Goal: Find specific page/section: Find specific page/section

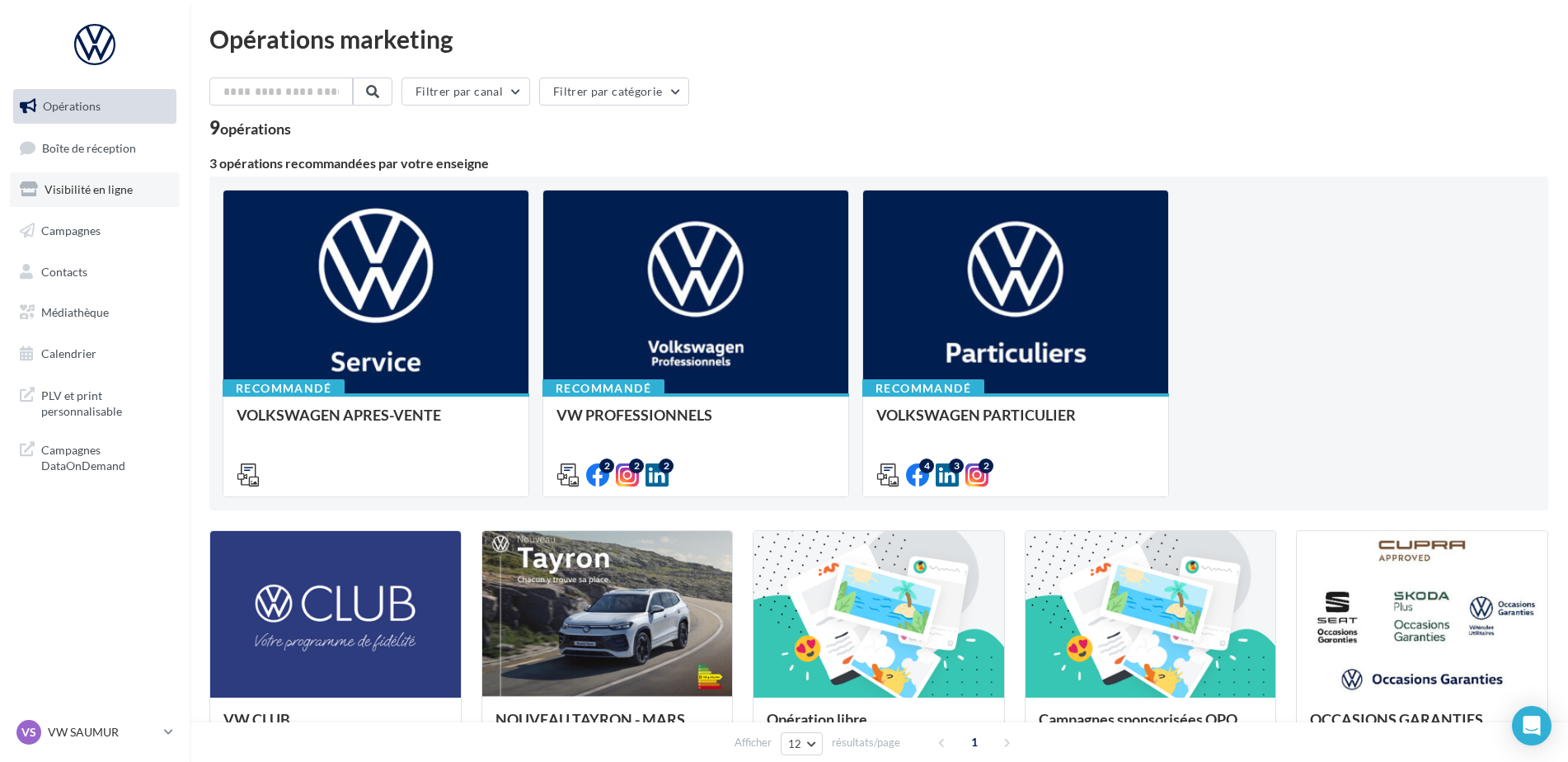
click at [101, 192] on span "Visibilité en ligne" at bounding box center [88, 189] width 88 height 14
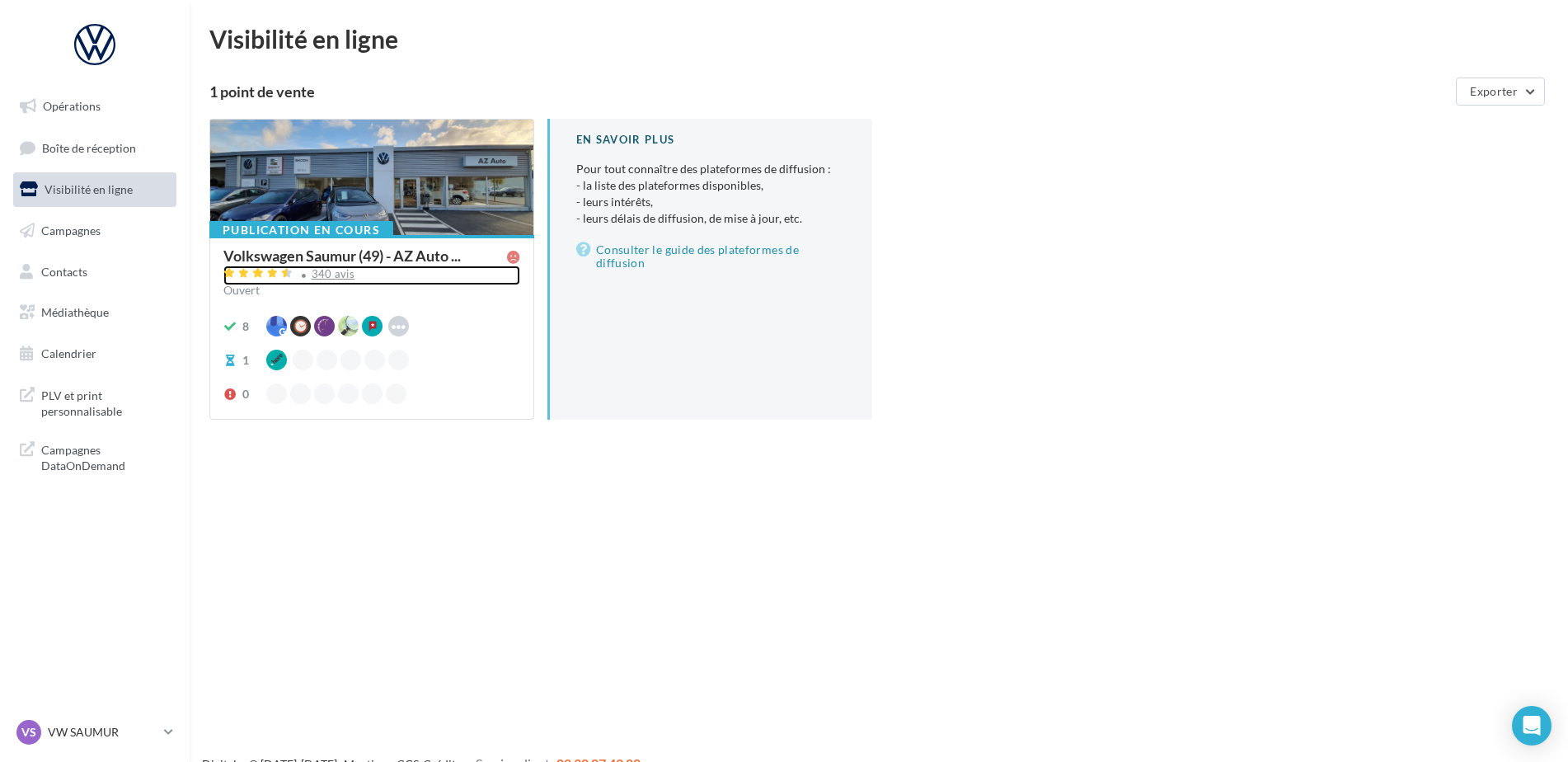
click at [329, 283] on div "340 avis" at bounding box center [372, 275] width 296 height 20
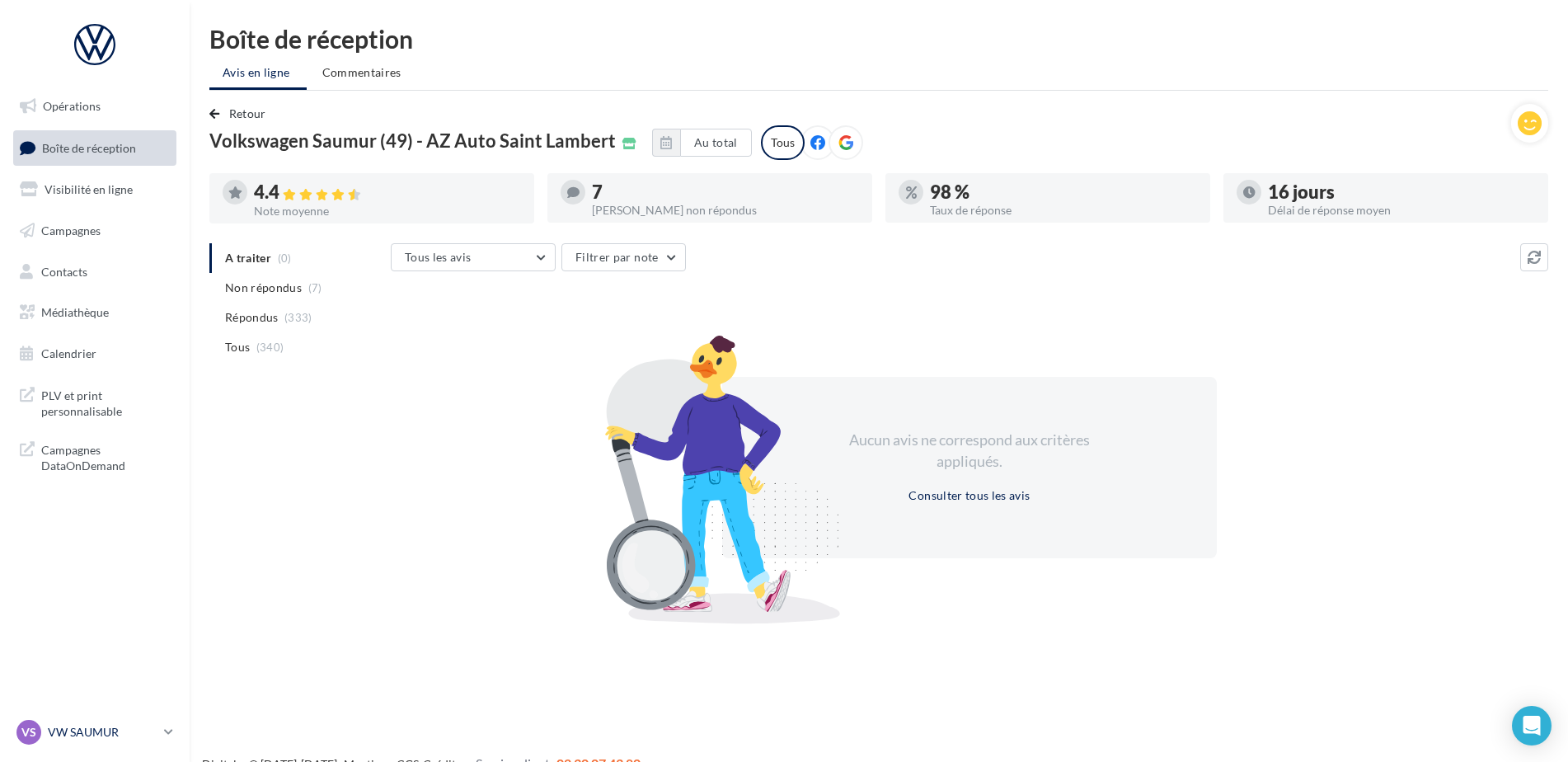
click at [83, 729] on p "VW SAUMUR" at bounding box center [102, 732] width 110 height 16
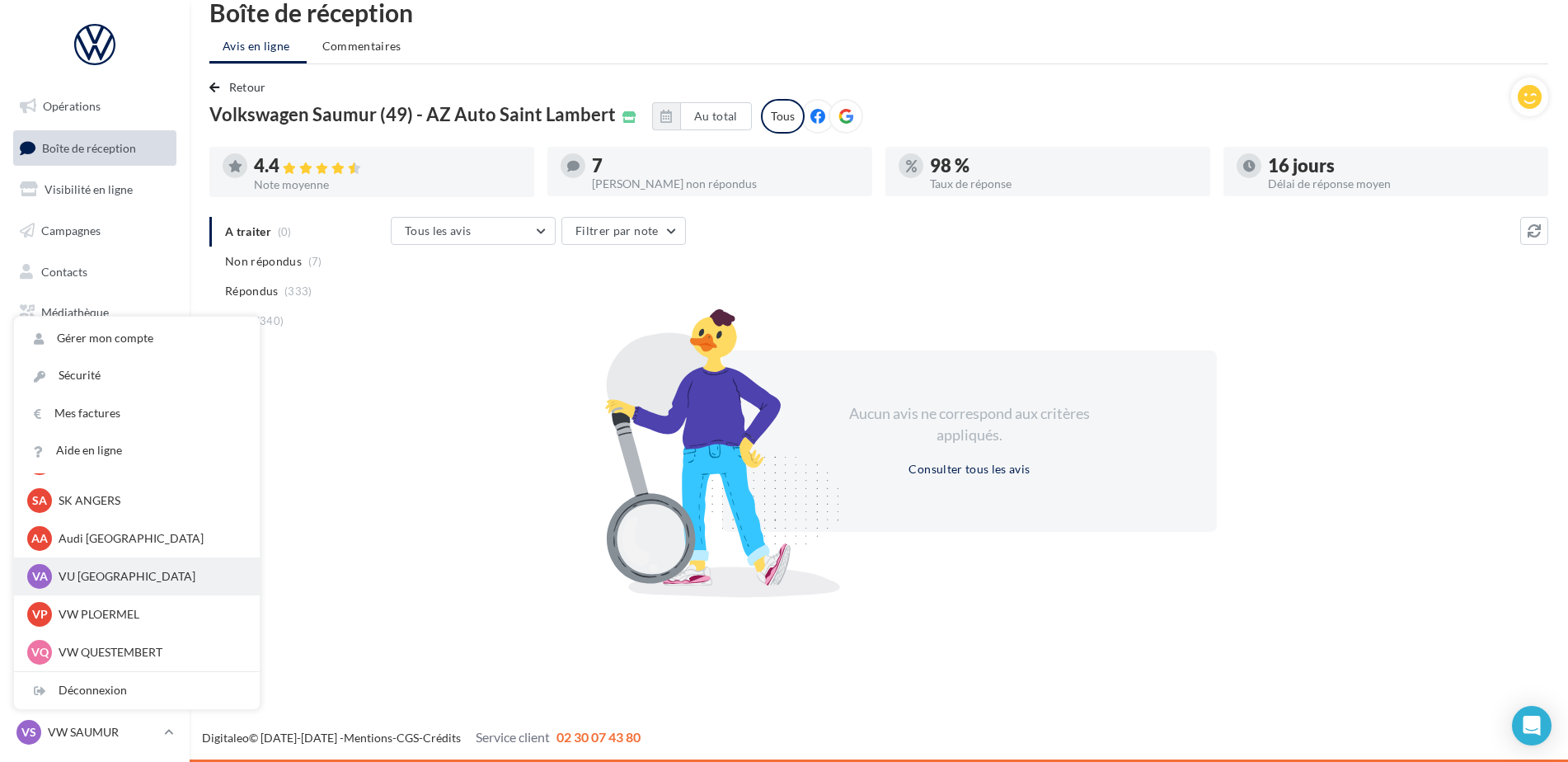
scroll to position [69, 0]
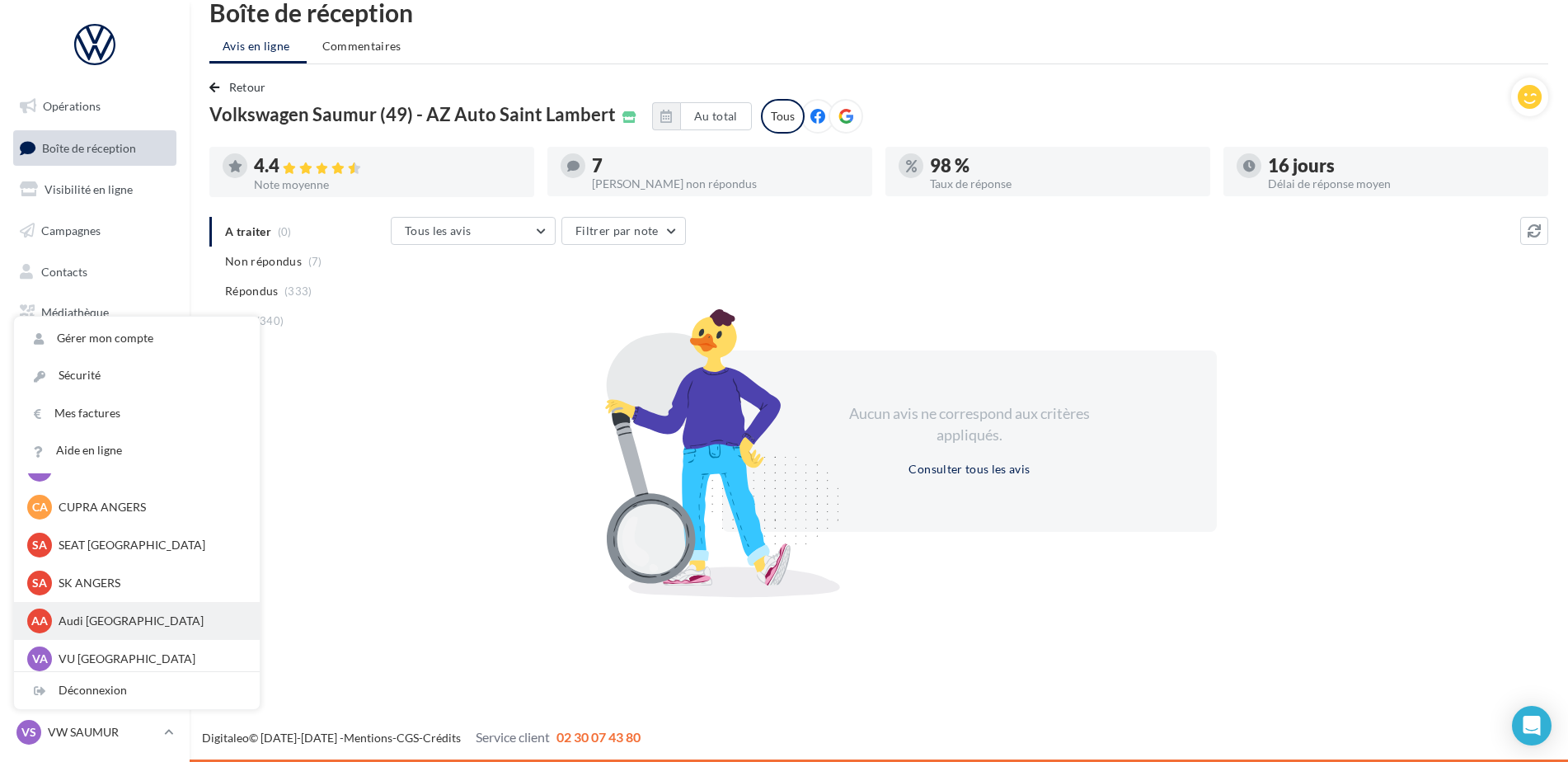
click at [134, 617] on p "Audi [GEOGRAPHIC_DATA]" at bounding box center [149, 621] width 181 height 16
